Goal: Information Seeking & Learning: Learn about a topic

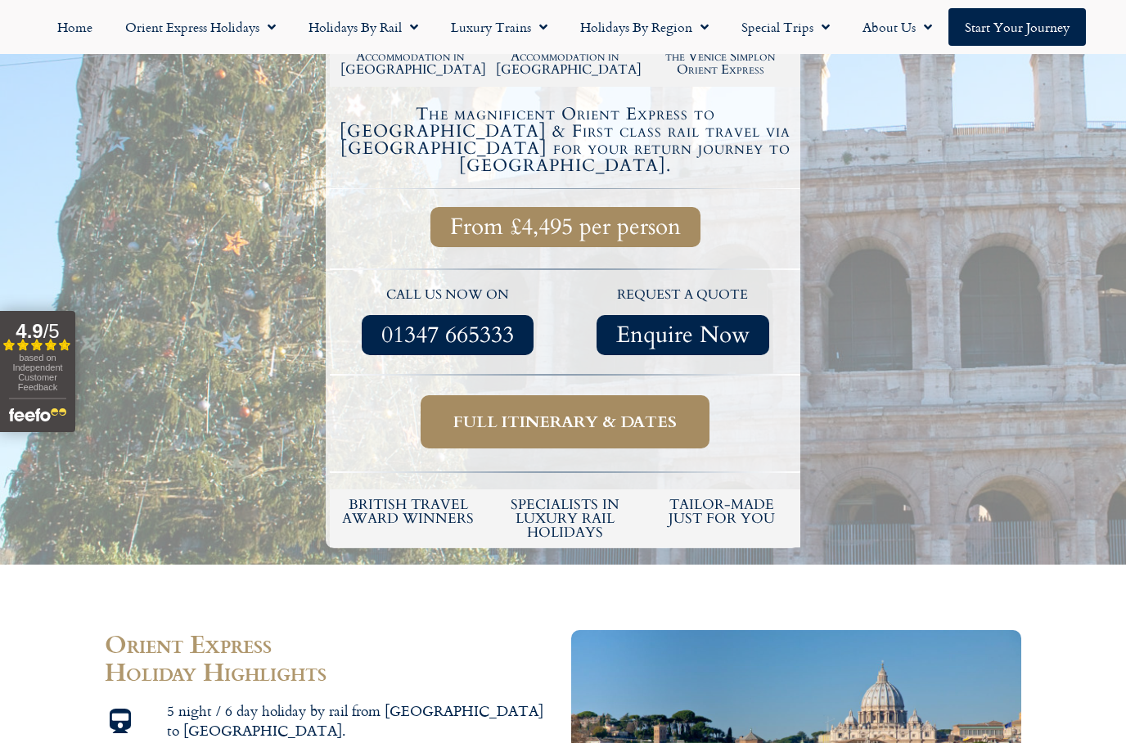
click at [504, 412] on span "Full itinerary & dates" at bounding box center [564, 422] width 223 height 20
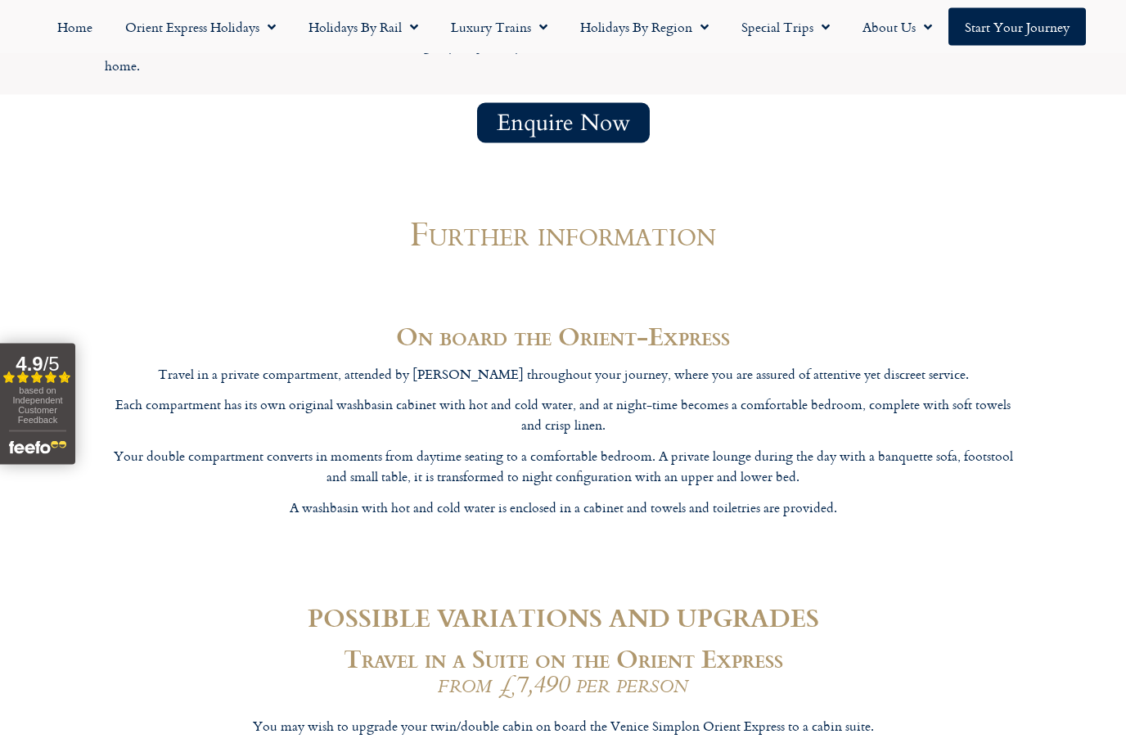
scroll to position [4970, 0]
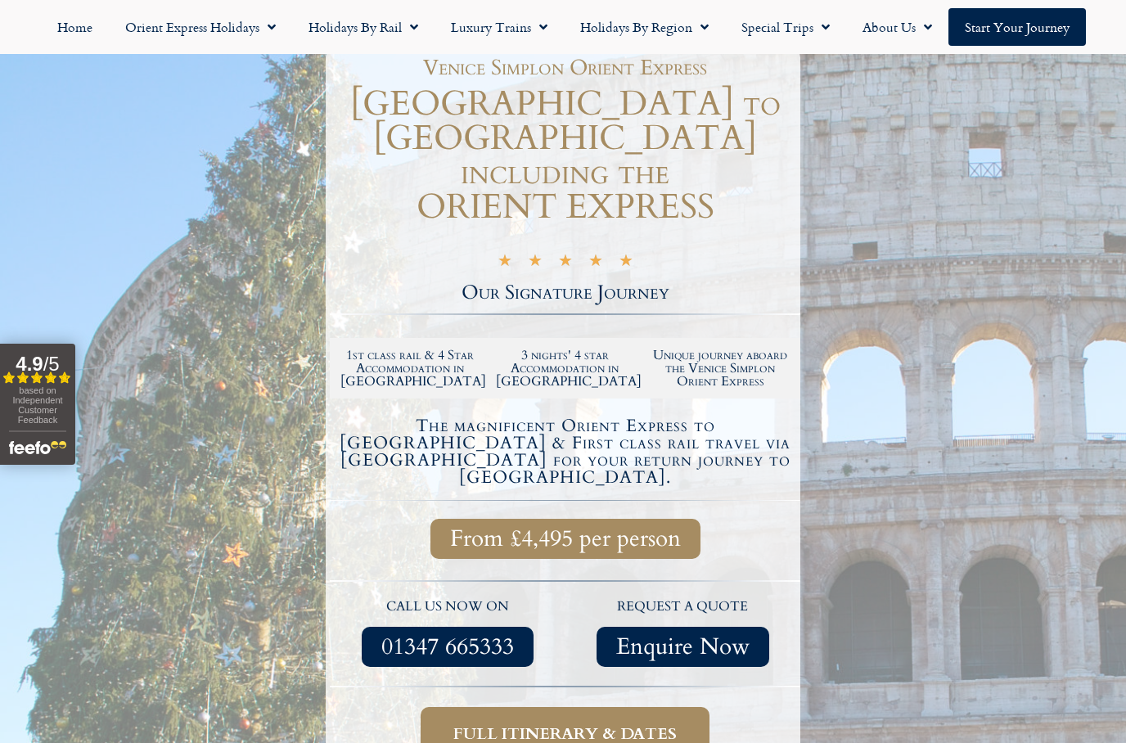
scroll to position [208, 0]
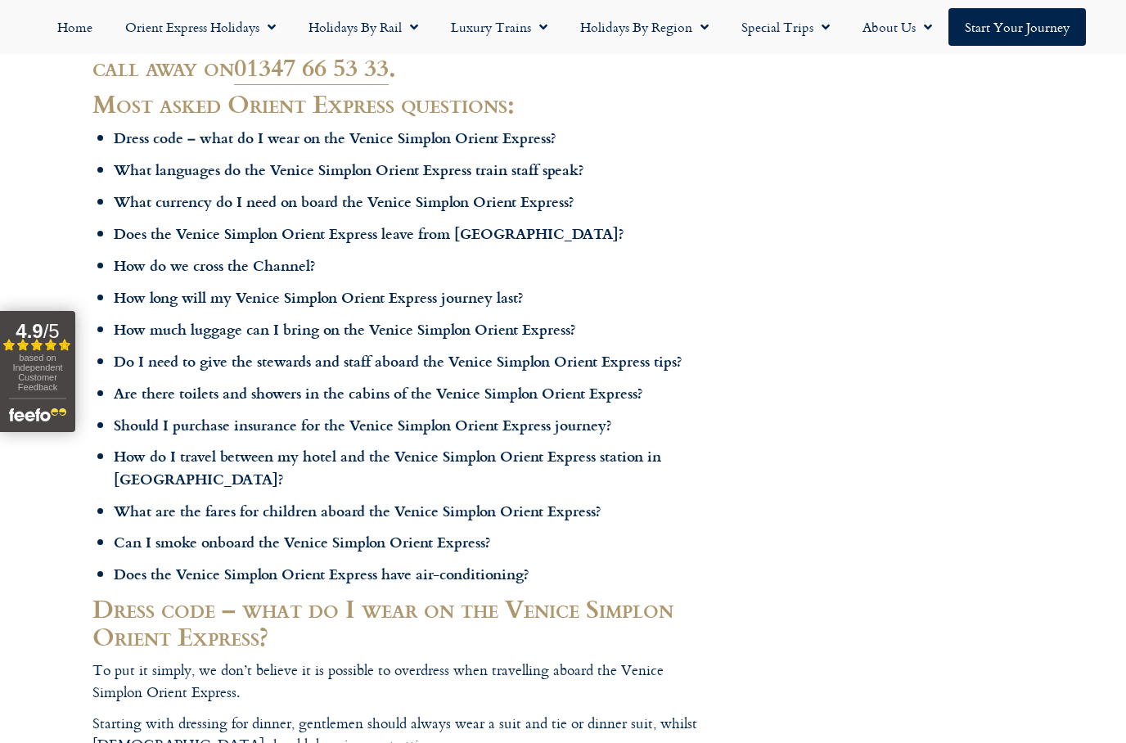
scroll to position [521, 0]
click at [156, 134] on b "Dress code – what do I wear on the Venice Simplon Orient Express?" at bounding box center [335, 138] width 443 height 21
click at [189, 146] on ul "Dress code – what do I wear on the Venice Simplon Orient Express? What language…" at bounding box center [410, 357] width 593 height 458
click at [365, 134] on b "Dress code – what do I wear on the Venice Simplon Orient Express?" at bounding box center [335, 138] width 443 height 21
click at [149, 136] on b "Dress code – what do I wear on the Venice Simplon Orient Express?" at bounding box center [335, 138] width 443 height 21
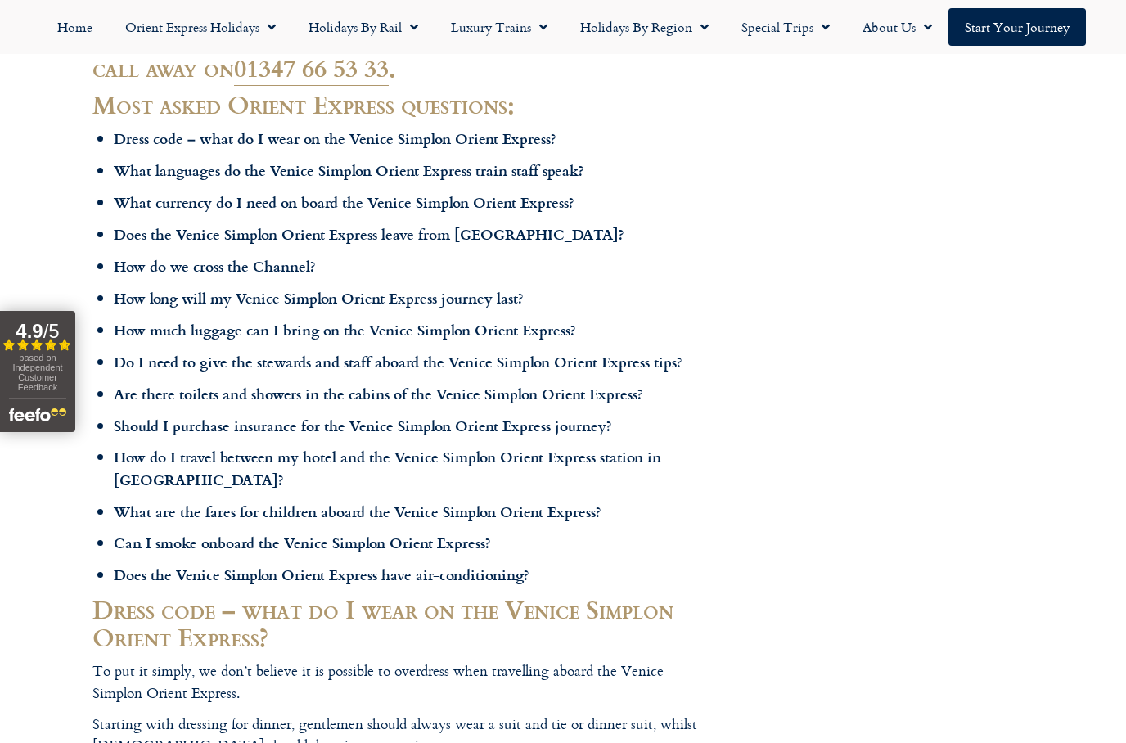
click at [193, 143] on b "Dress code – what do I wear on the Venice Simplon Orient Express?" at bounding box center [335, 138] width 443 height 21
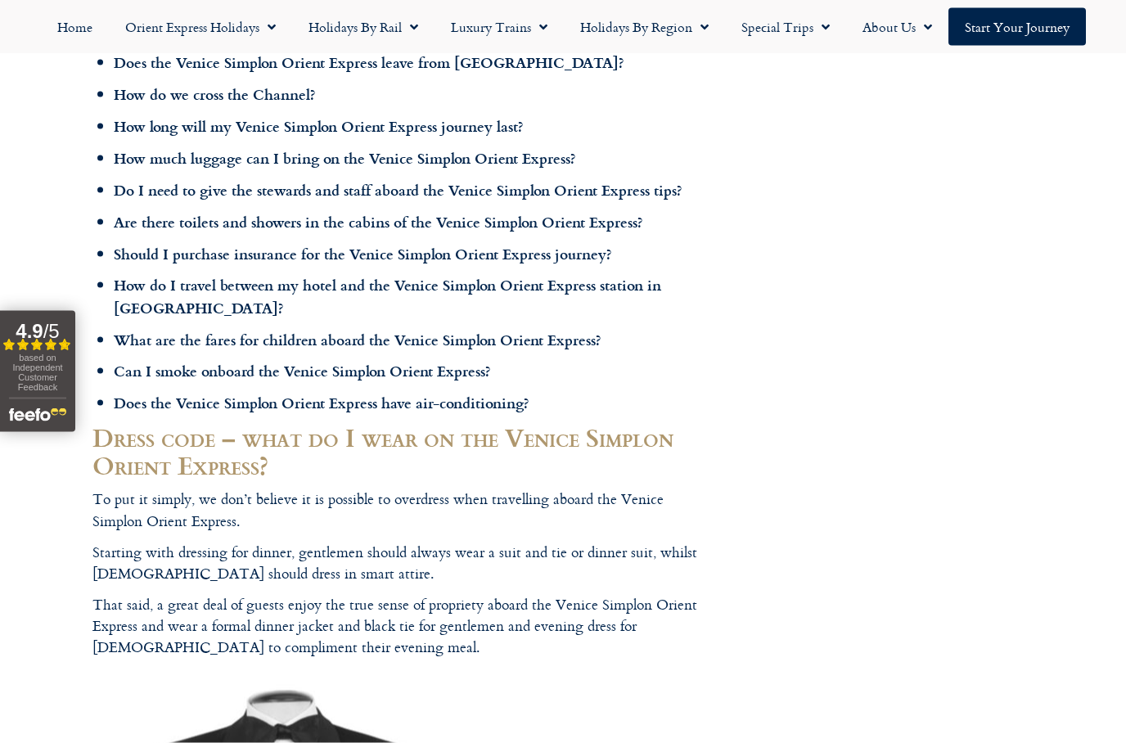
scroll to position [0, 0]
